Goal: Transaction & Acquisition: Purchase product/service

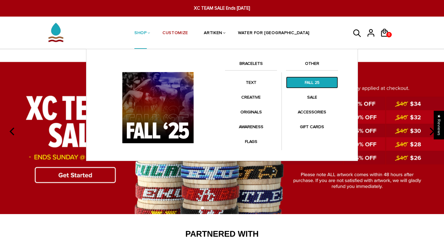
click at [315, 86] on link "FALL 25" at bounding box center [312, 83] width 52 height 12
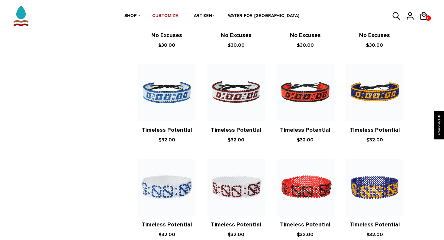
scroll to position [395, 0]
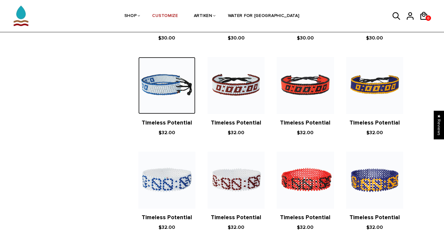
click at [165, 87] on img at bounding box center [166, 85] width 57 height 57
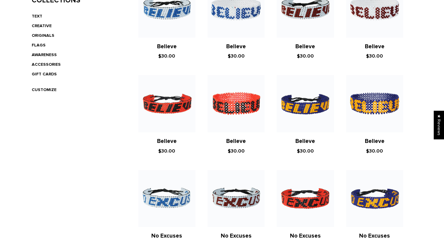
scroll to position [0, 0]
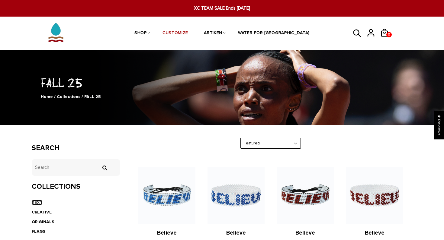
click at [40, 203] on link "TEXT" at bounding box center [37, 202] width 11 height 5
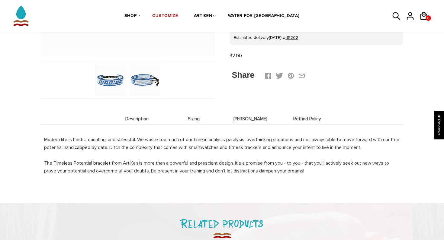
scroll to position [181, 0]
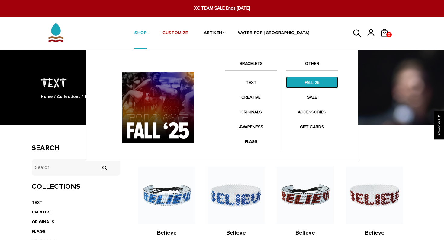
click at [309, 82] on link "FALL 25" at bounding box center [312, 83] width 52 height 12
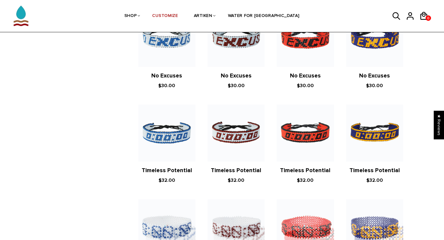
scroll to position [347, 0]
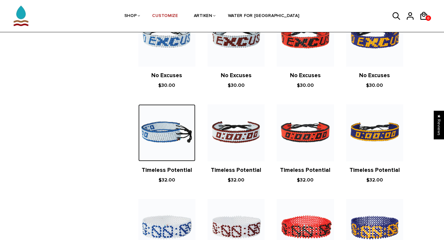
click at [168, 119] on img at bounding box center [166, 132] width 57 height 57
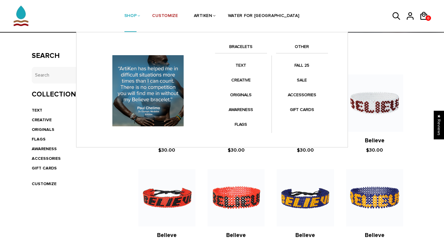
scroll to position [48, 0]
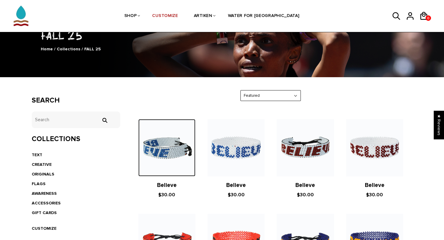
click at [160, 142] on img at bounding box center [166, 147] width 57 height 57
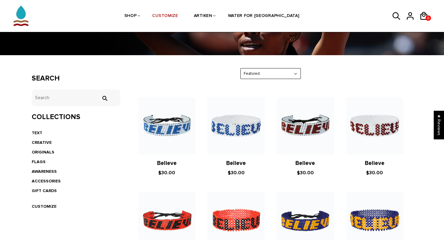
scroll to position [70, 0]
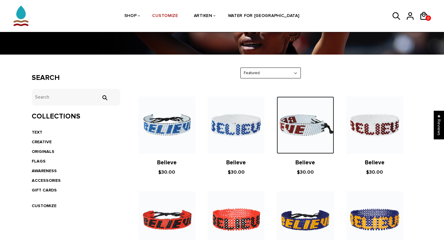
click at [321, 135] on img at bounding box center [305, 125] width 57 height 57
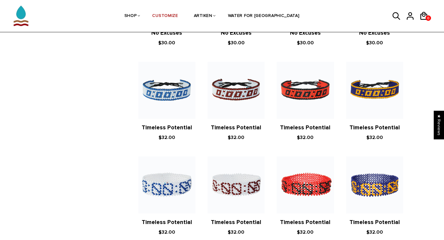
scroll to position [392, 0]
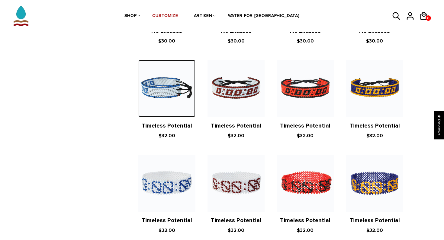
click at [158, 94] on img at bounding box center [166, 88] width 57 height 57
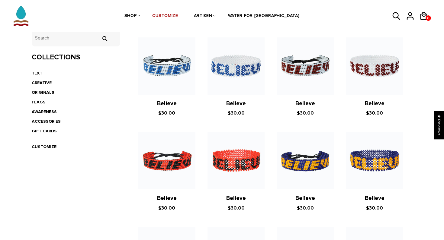
scroll to position [0, 0]
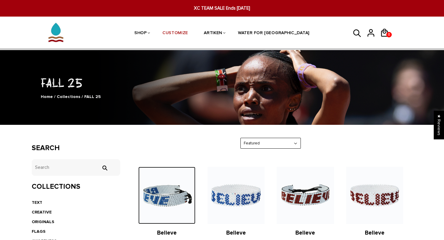
click at [174, 188] on img at bounding box center [166, 195] width 57 height 57
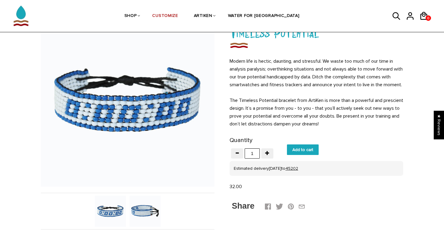
scroll to position [65, 0]
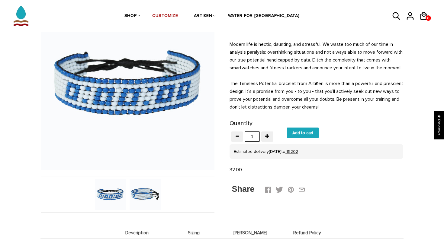
click at [141, 186] on img at bounding box center [145, 194] width 31 height 31
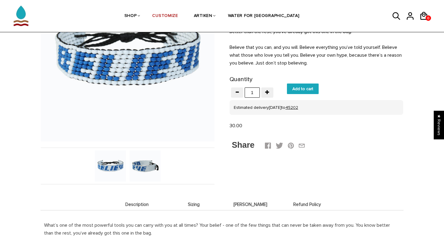
scroll to position [107, 0]
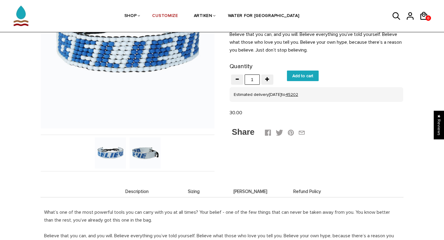
click at [152, 152] on img at bounding box center [145, 153] width 31 height 31
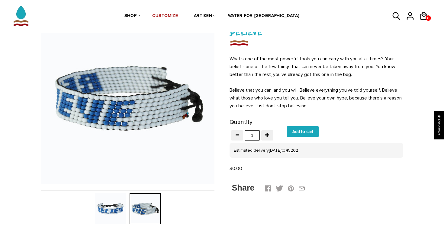
scroll to position [0, 0]
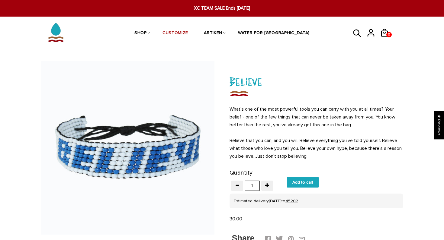
click at [311, 181] on input "Add to cart" at bounding box center [303, 182] width 32 height 11
type input "Add to cart"
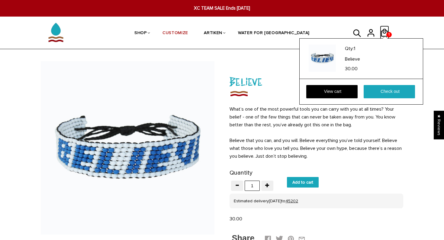
click at [383, 31] on icon at bounding box center [384, 33] width 9 height 14
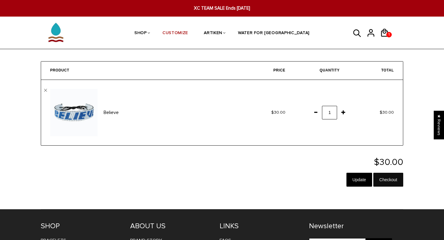
click at [392, 177] on input "Checkout" at bounding box center [388, 180] width 30 height 14
